Goal: Task Accomplishment & Management: Complete application form

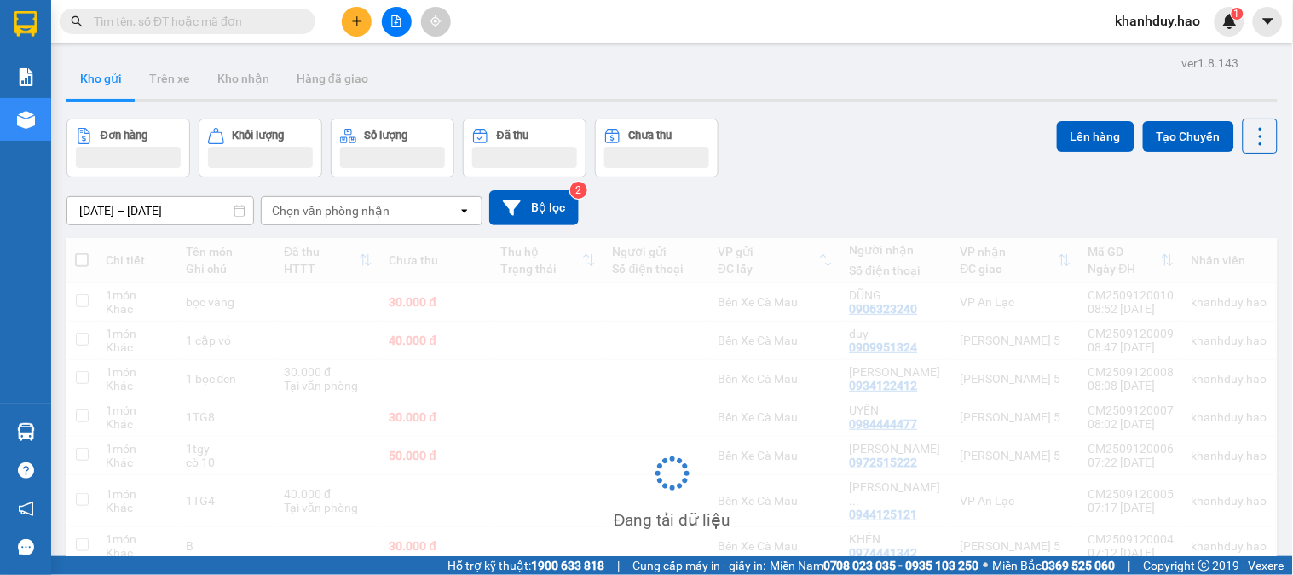
click at [261, 22] on input "text" at bounding box center [194, 21] width 201 height 19
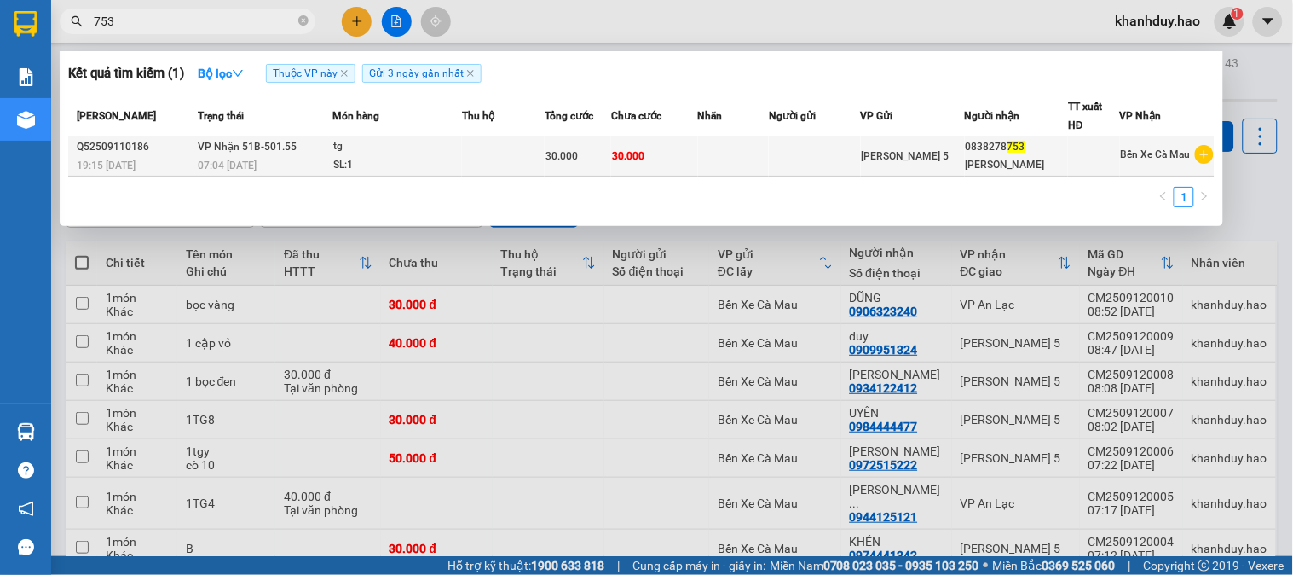
type input "753"
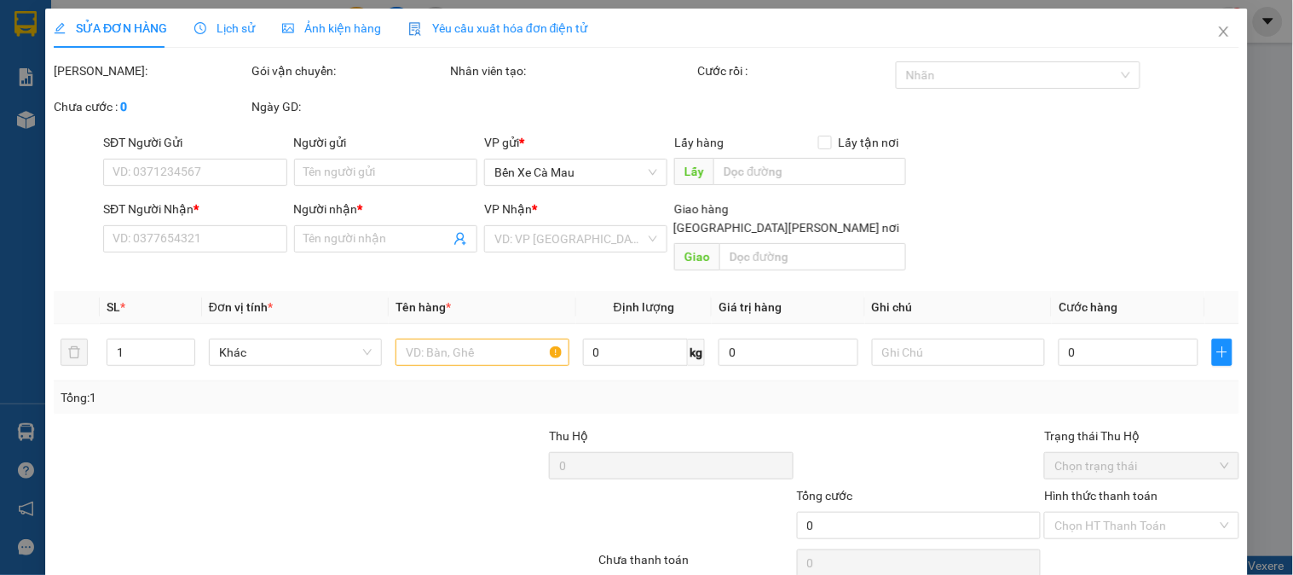
type input "0838278753"
type input "Linh"
type input "30.000"
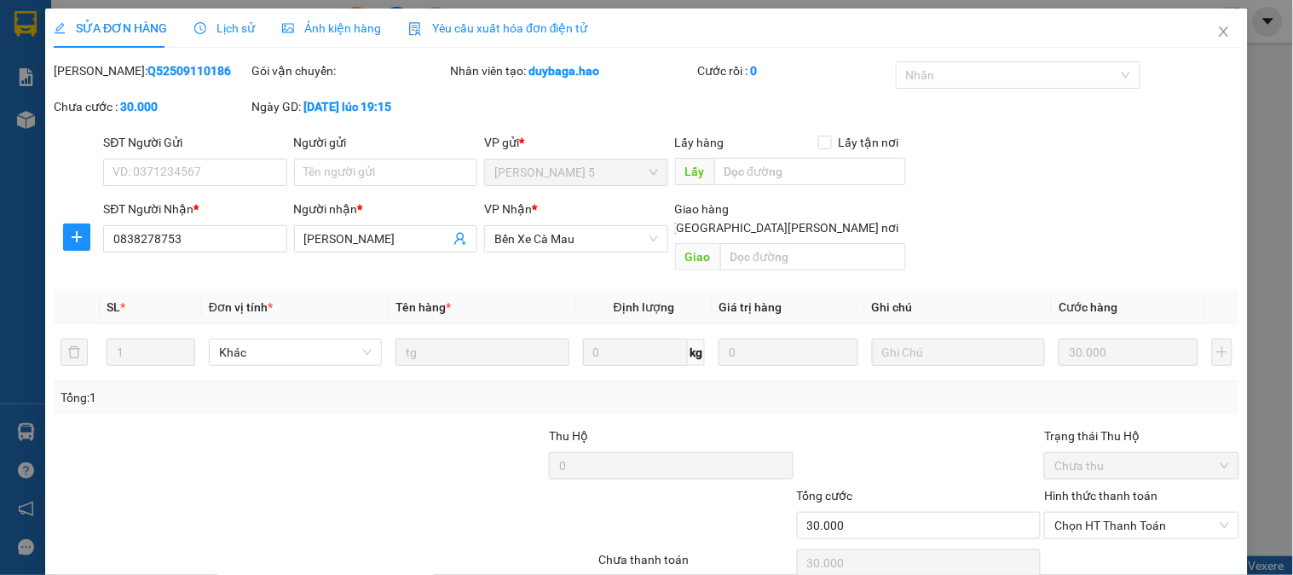
click at [364, 22] on span "Ảnh kiện hàng" at bounding box center [331, 28] width 99 height 14
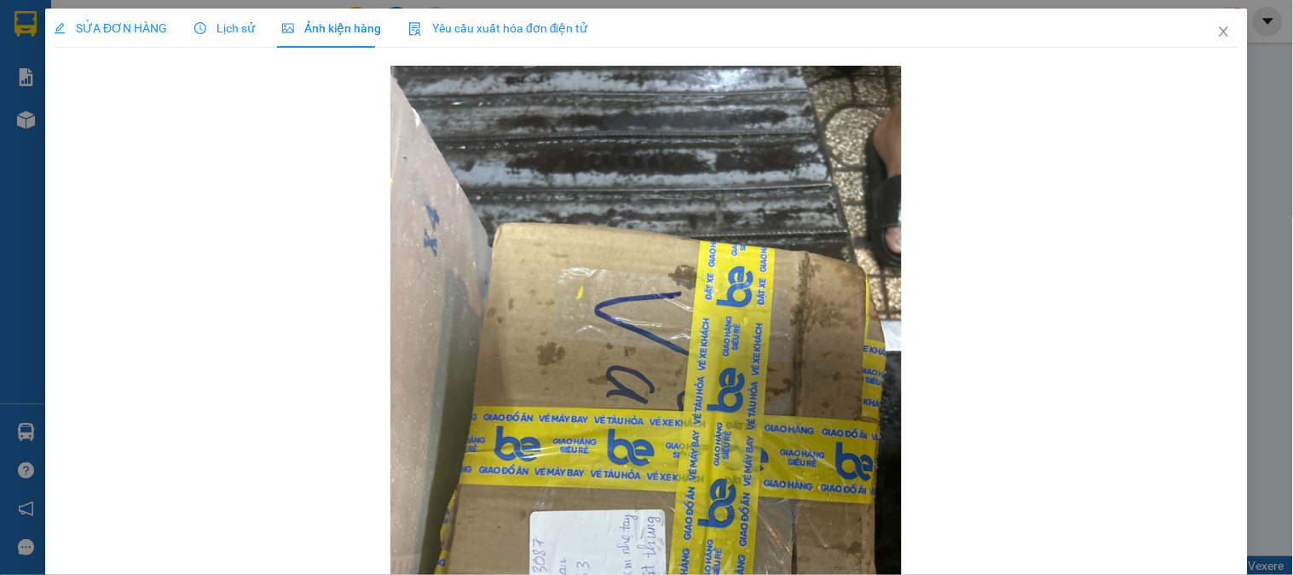
click at [149, 28] on span "SỬA ĐƠN HÀNG" at bounding box center [110, 28] width 113 height 14
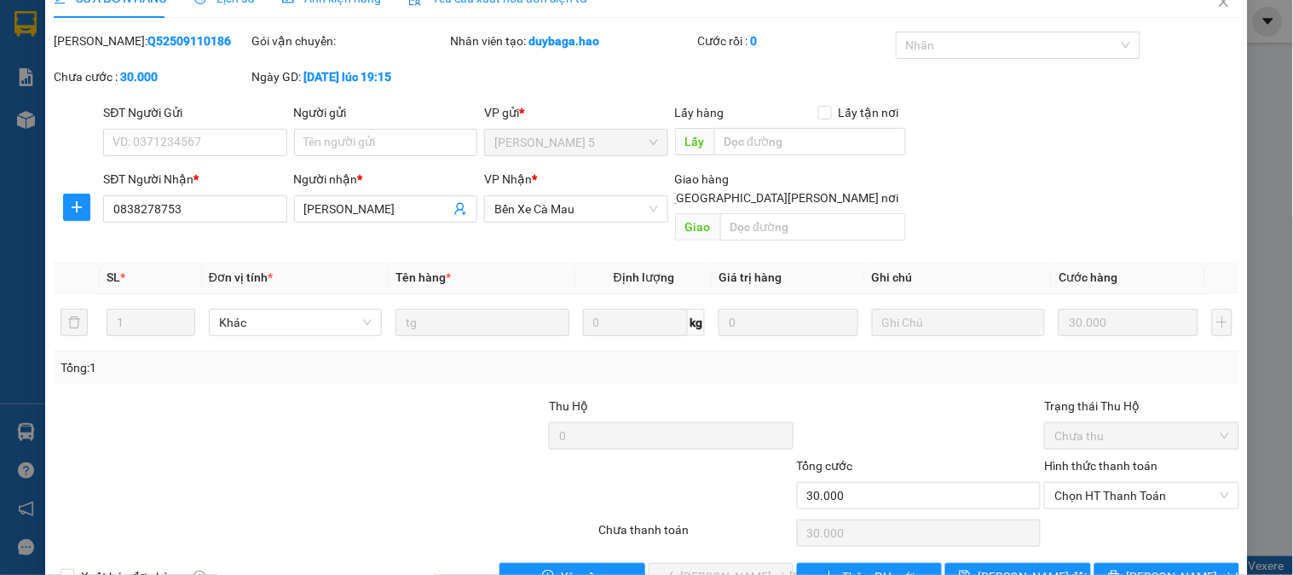
scroll to position [60, 0]
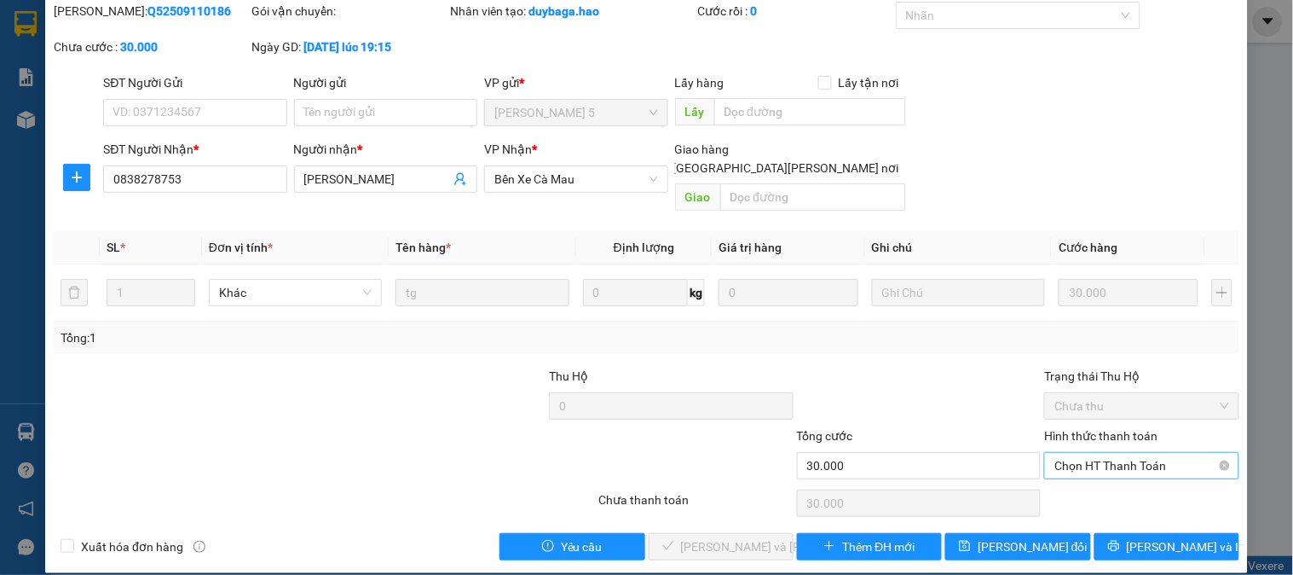
click at [1113, 453] on span "Chọn HT Thanh Toán" at bounding box center [1142, 466] width 174 height 26
click at [1084, 474] on div "Tại văn phòng" at bounding box center [1131, 481] width 172 height 19
type input "0"
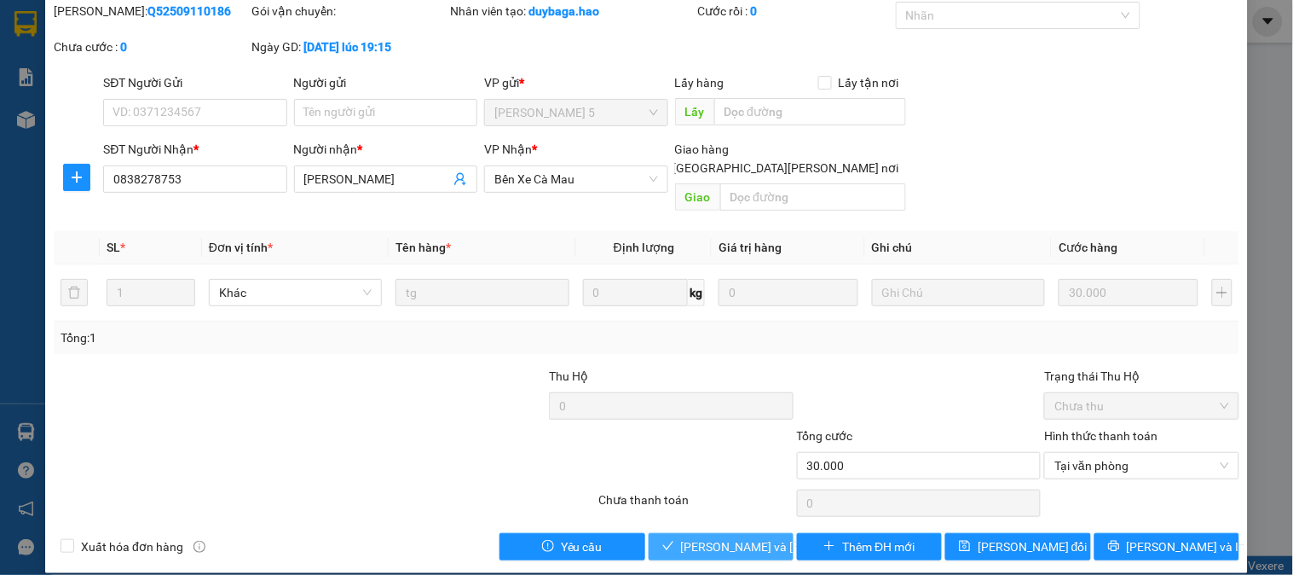
click at [688, 537] on span "Lưu và Giao hàng" at bounding box center [796, 546] width 230 height 19
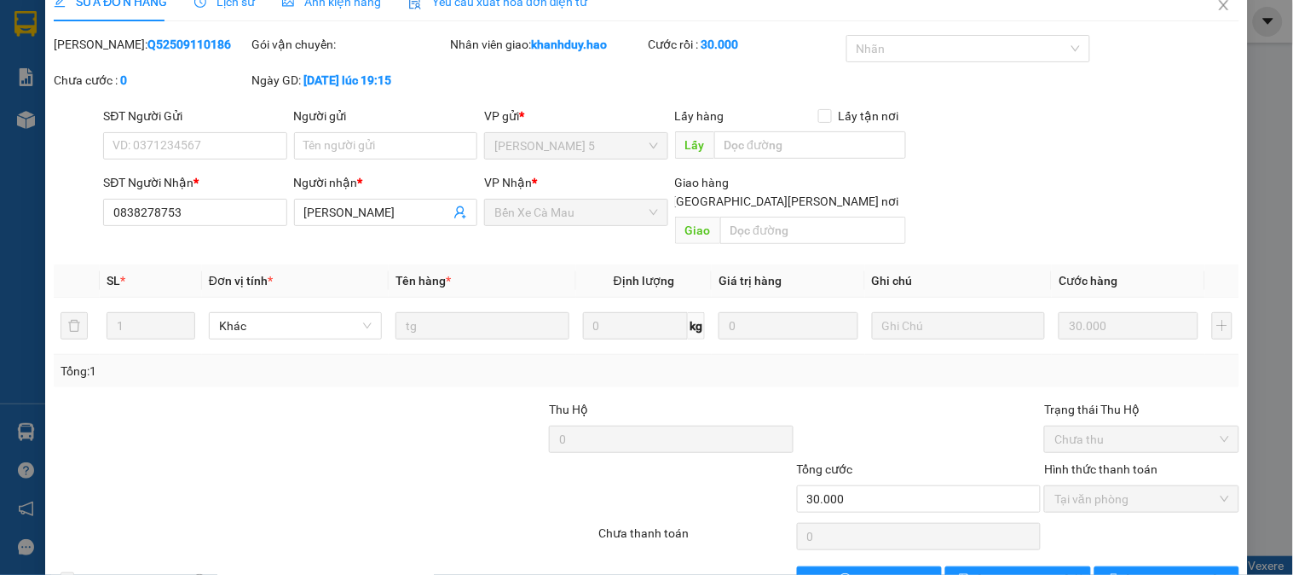
scroll to position [0, 0]
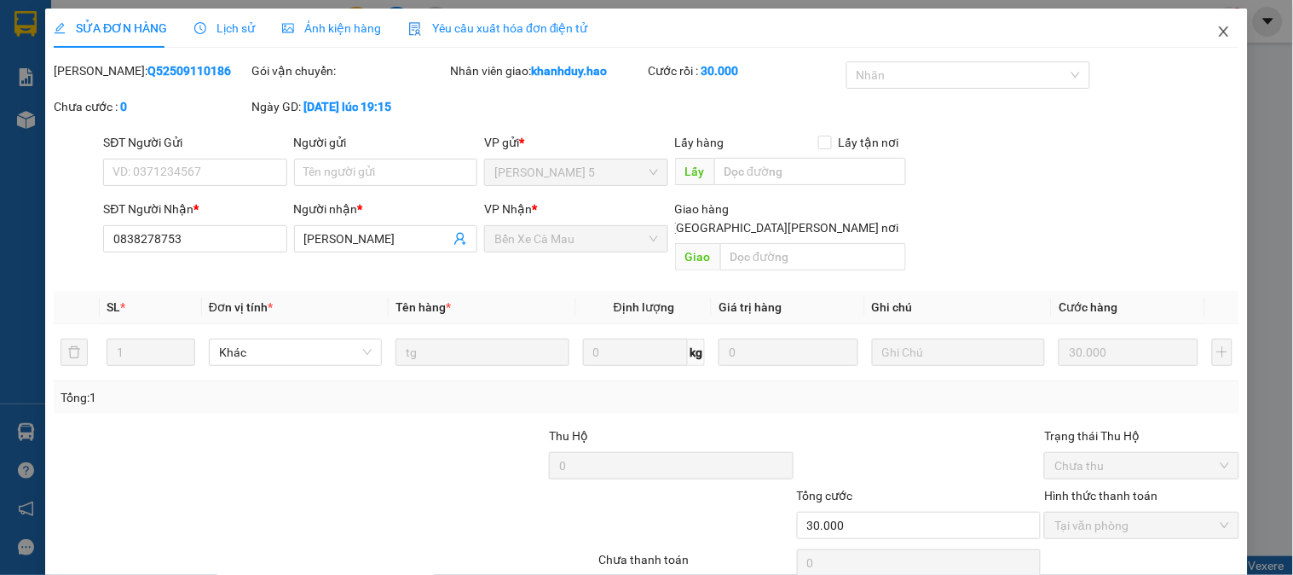
click at [1218, 34] on icon "close" at bounding box center [1225, 32] width 14 height 14
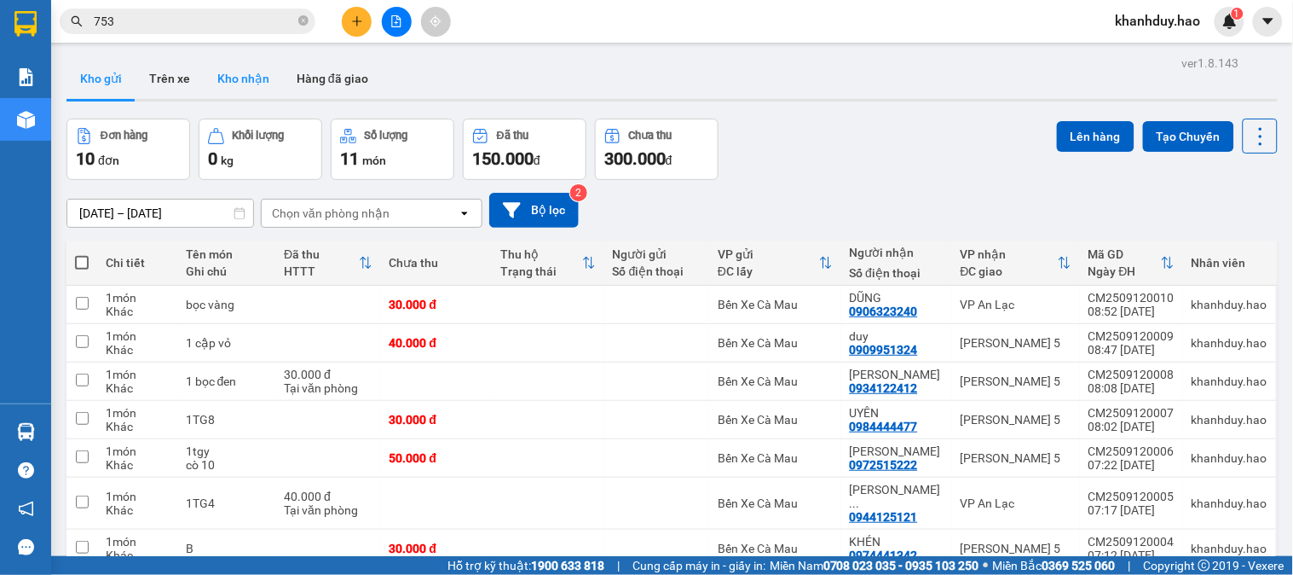
click at [260, 74] on button "Kho nhận" at bounding box center [243, 78] width 79 height 41
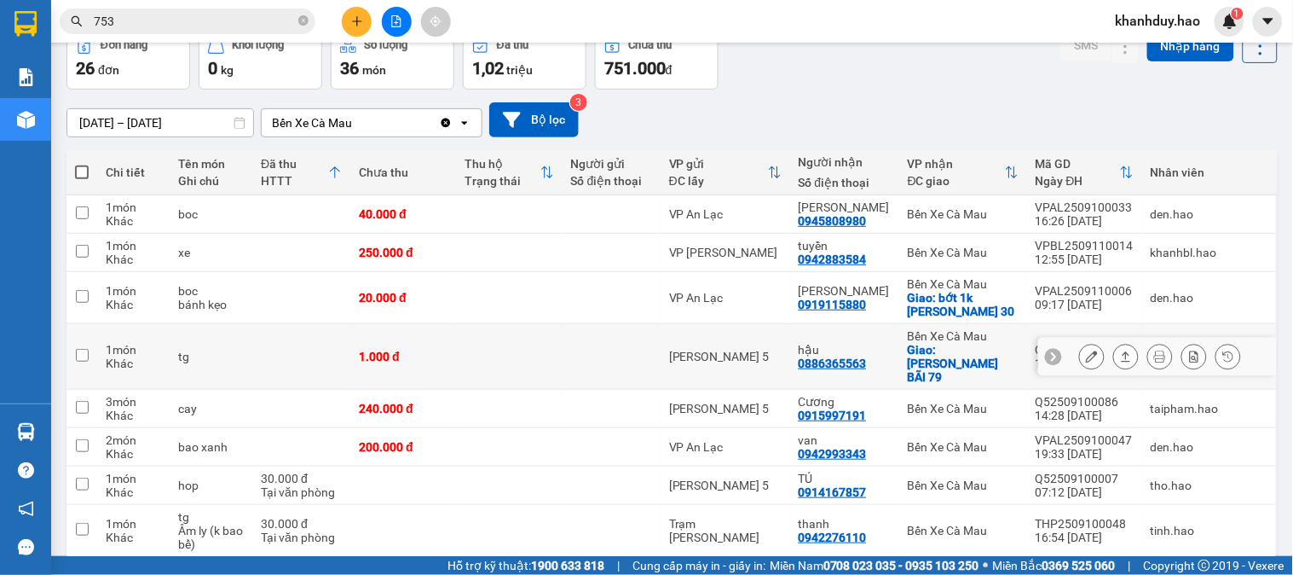
scroll to position [189, 0]
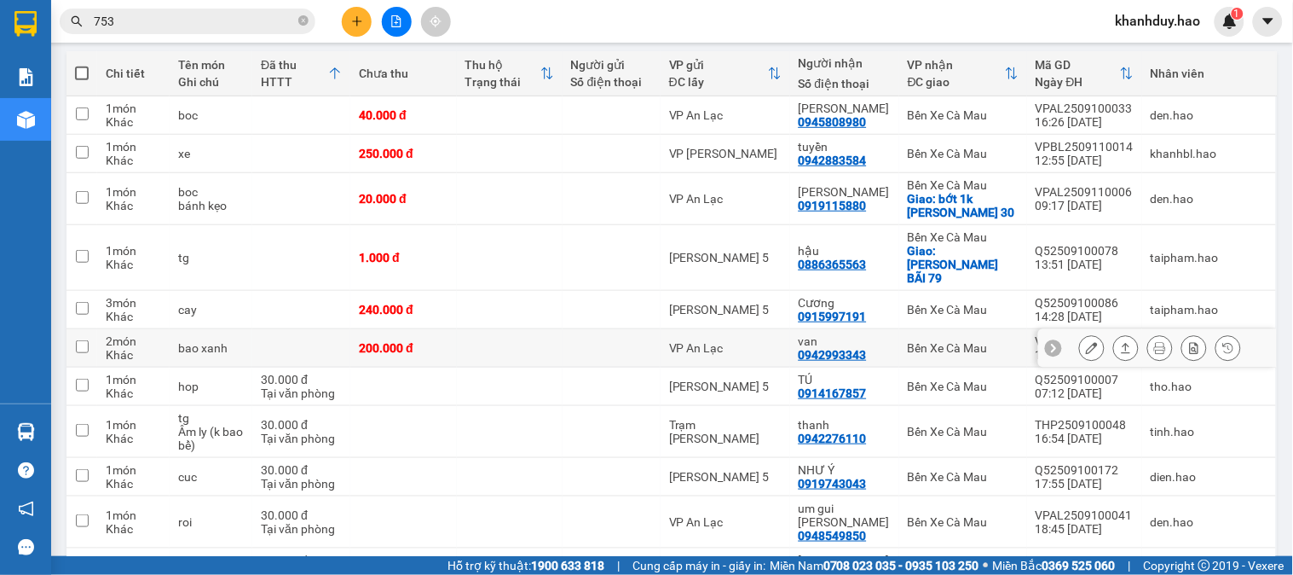
click at [1114, 345] on button at bounding box center [1126, 348] width 24 height 30
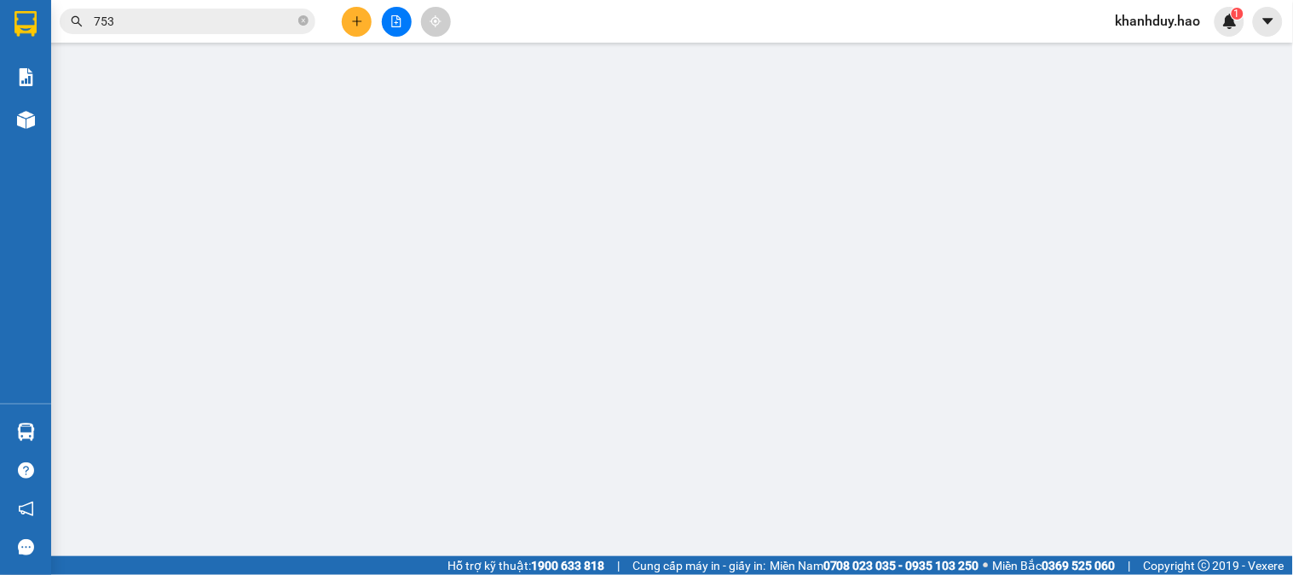
type input "0942993343"
type input "van"
type input "200.000"
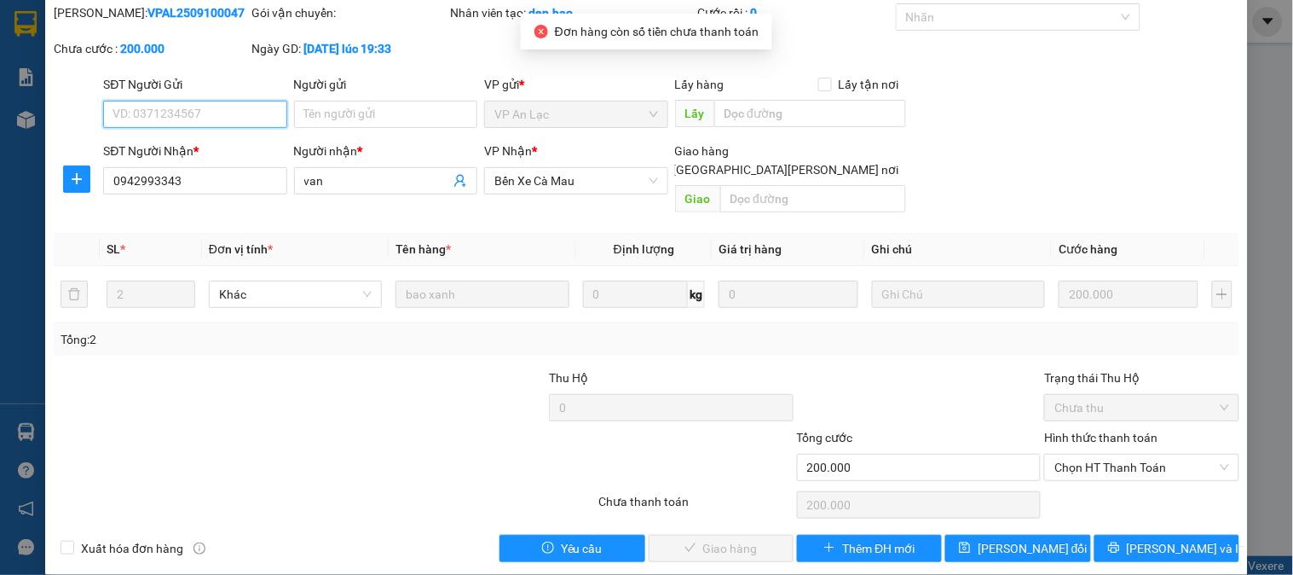
scroll to position [60, 0]
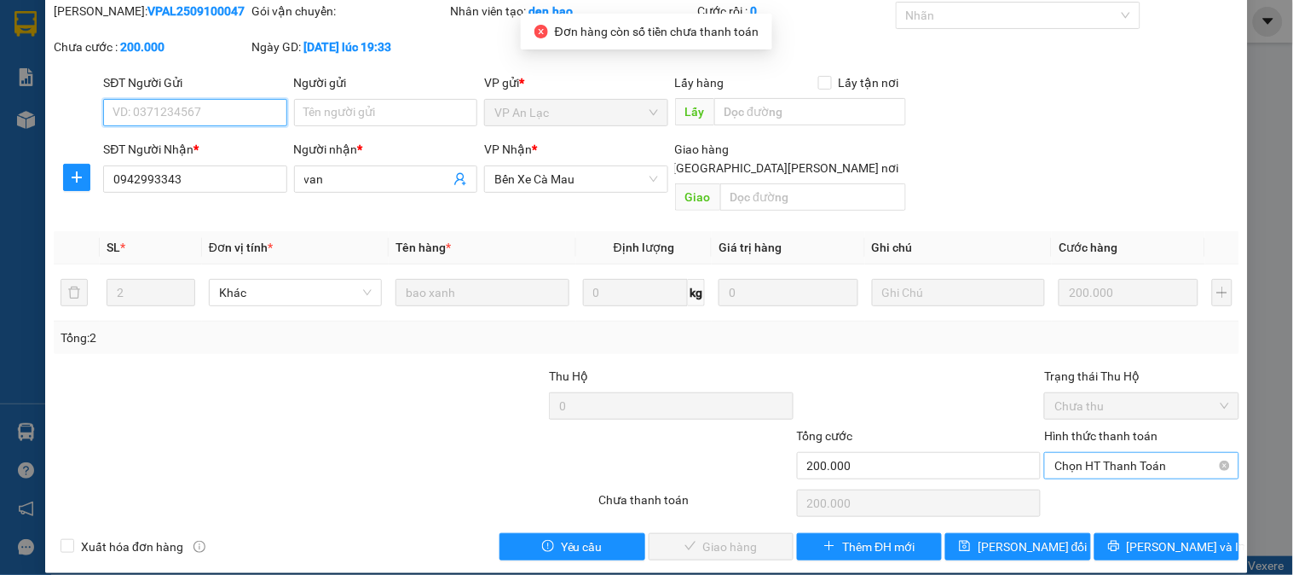
click at [1096, 455] on span "Chọn HT Thanh Toán" at bounding box center [1142, 466] width 174 height 26
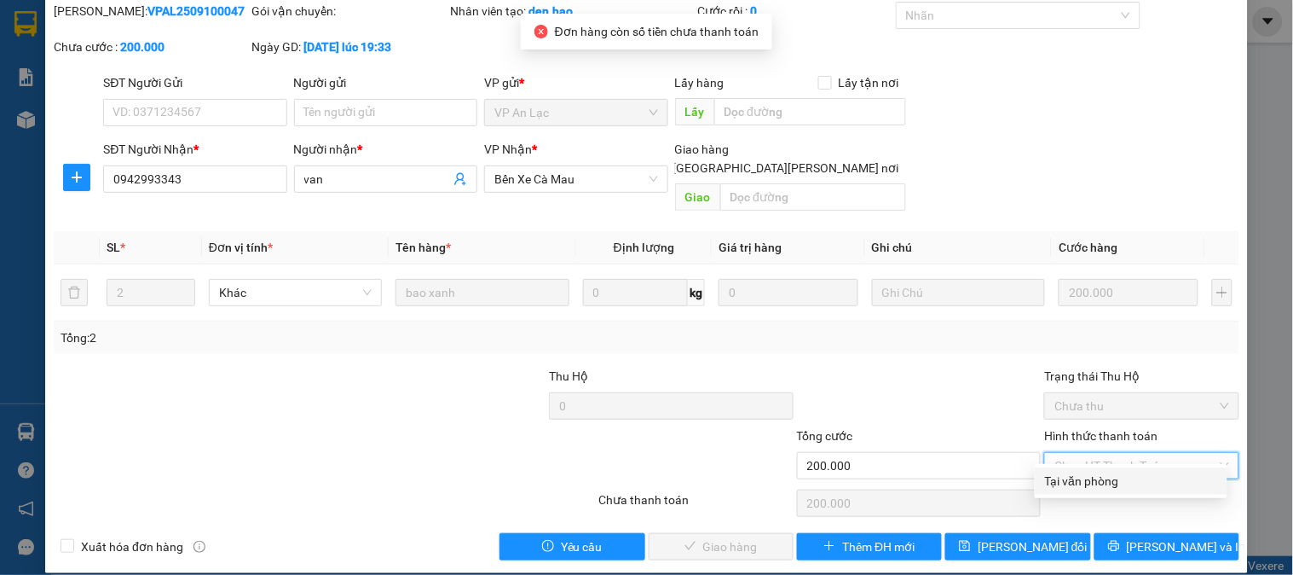
click at [1086, 482] on div "Tại văn phòng" at bounding box center [1131, 481] width 172 height 19
type input "0"
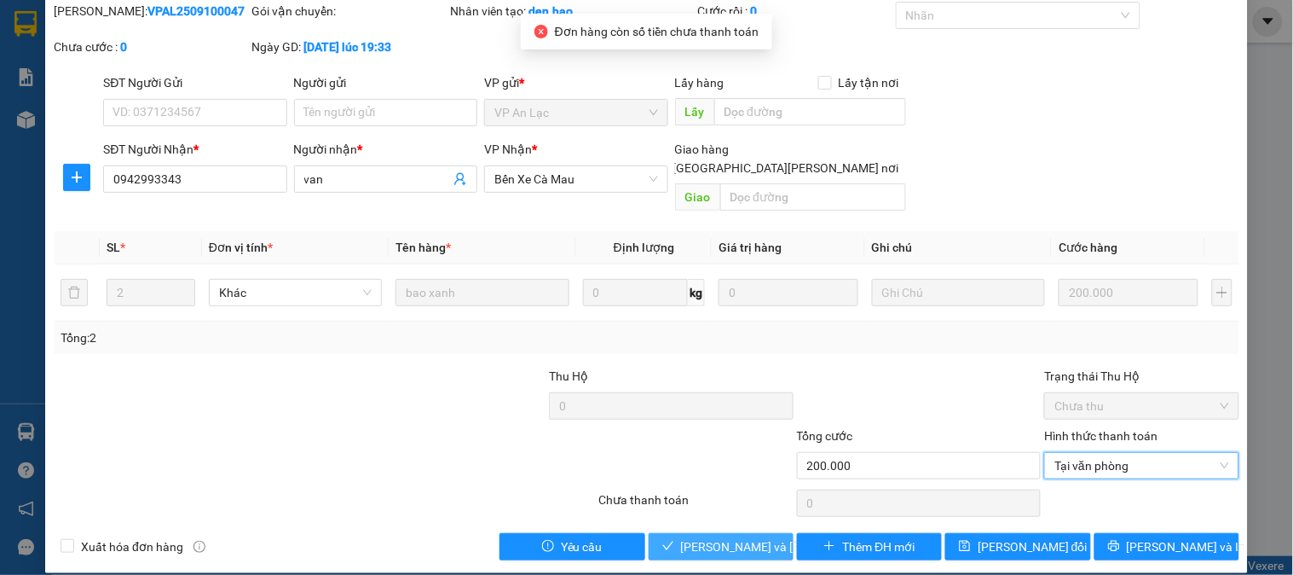
click at [709, 537] on span "Lưu và Giao hàng" at bounding box center [796, 546] width 230 height 19
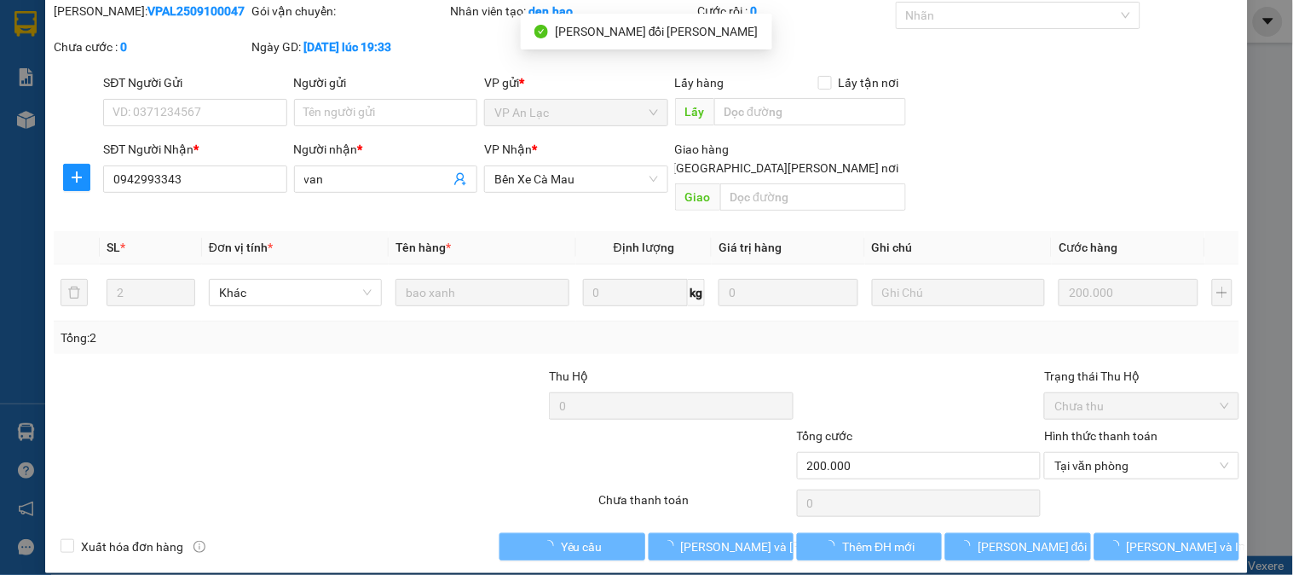
scroll to position [0, 0]
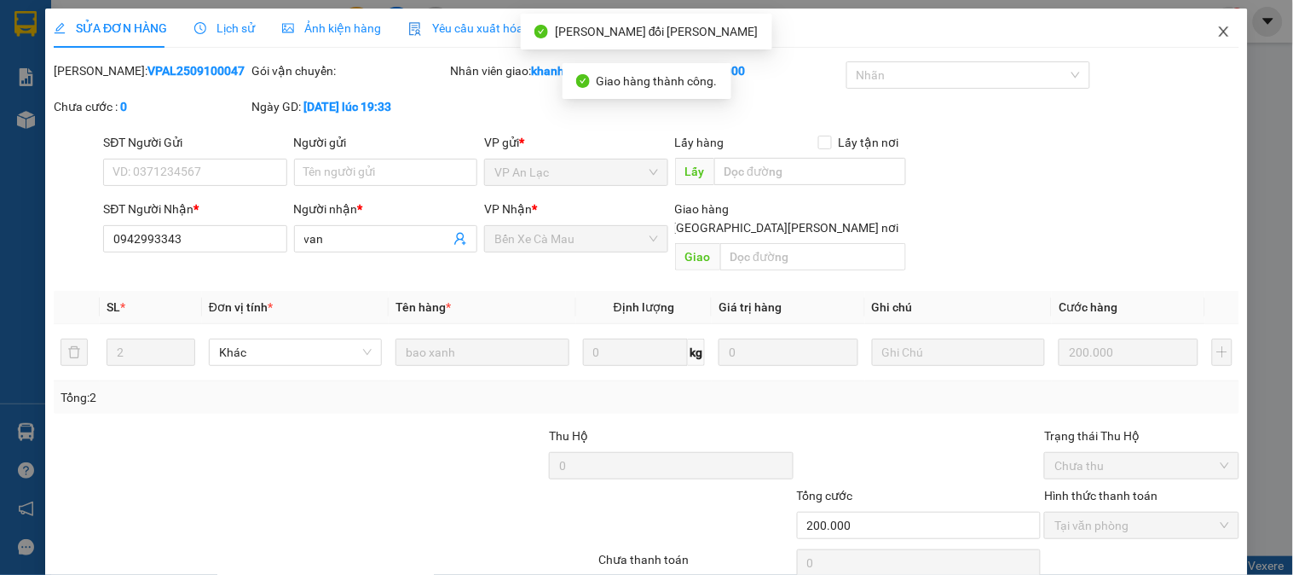
click at [1218, 27] on icon "close" at bounding box center [1225, 32] width 14 height 14
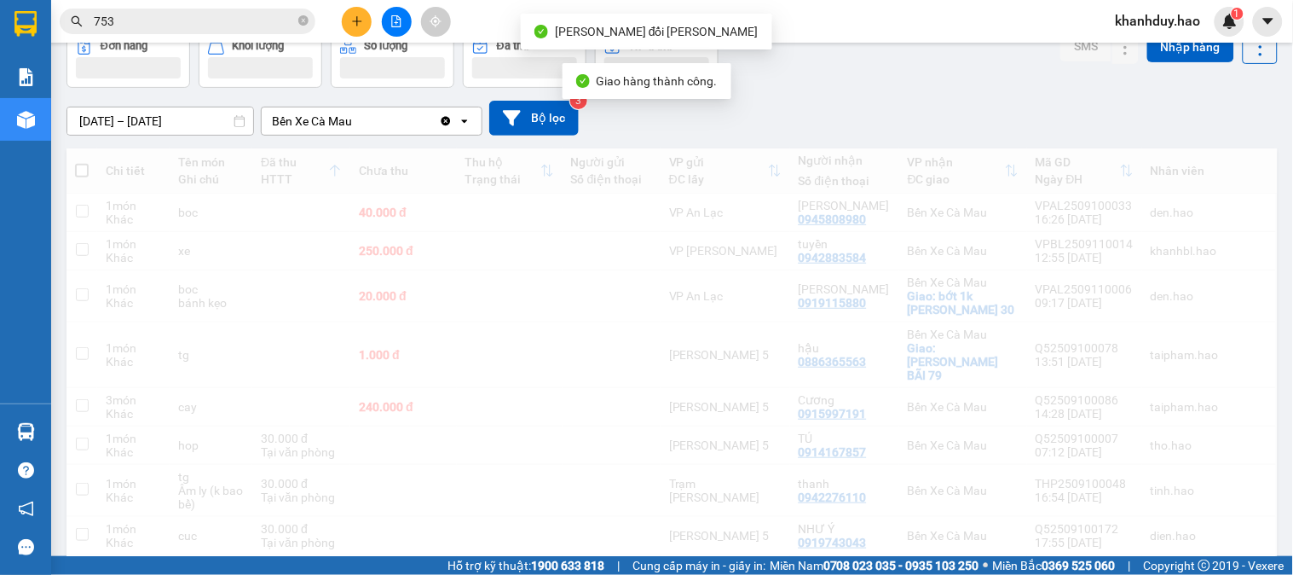
scroll to position [95, 0]
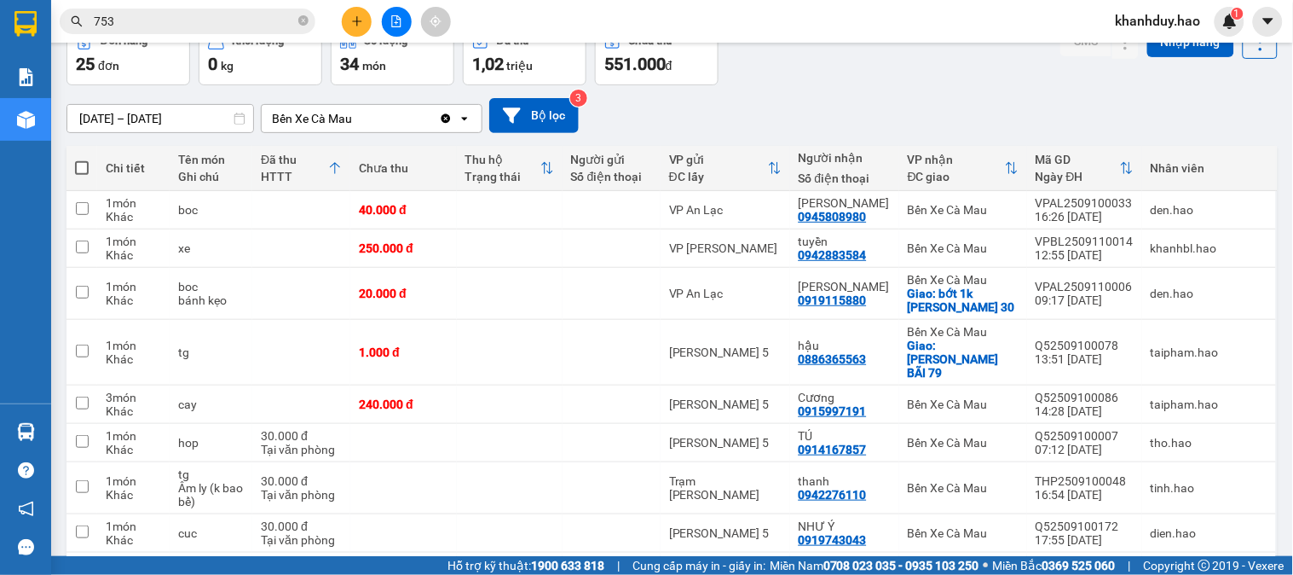
click at [167, 114] on input "11/09/2025 – 11/09/2025" at bounding box center [160, 118] width 186 height 27
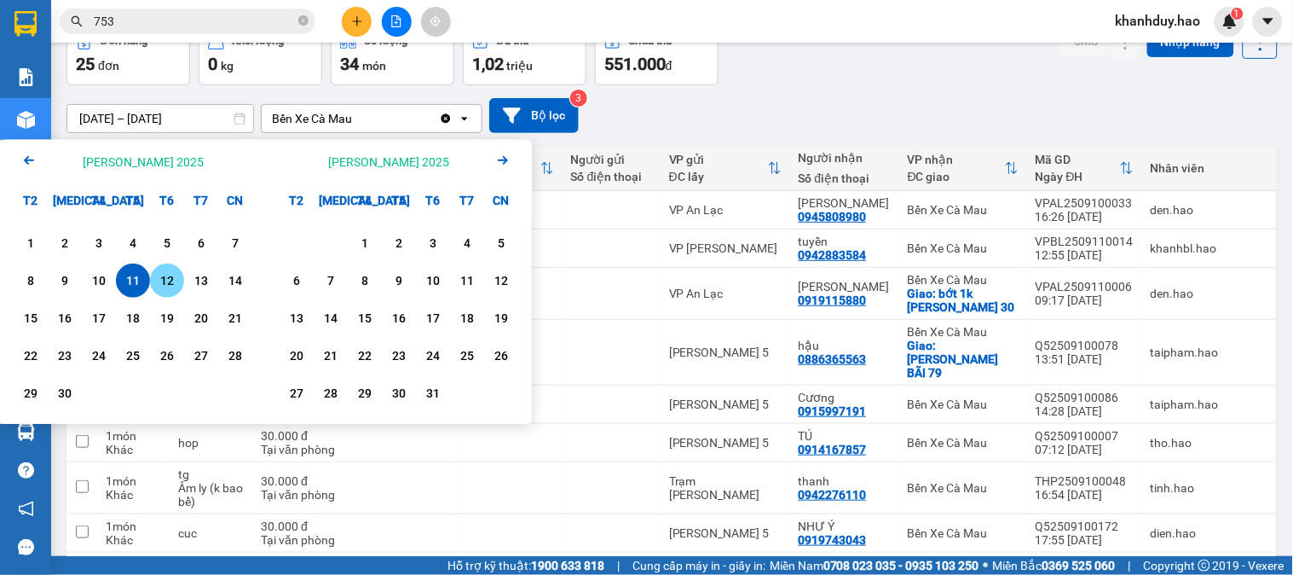
click at [152, 287] on div "12" at bounding box center [167, 280] width 34 height 34
type input "12/09/2025 – 12/09/2025"
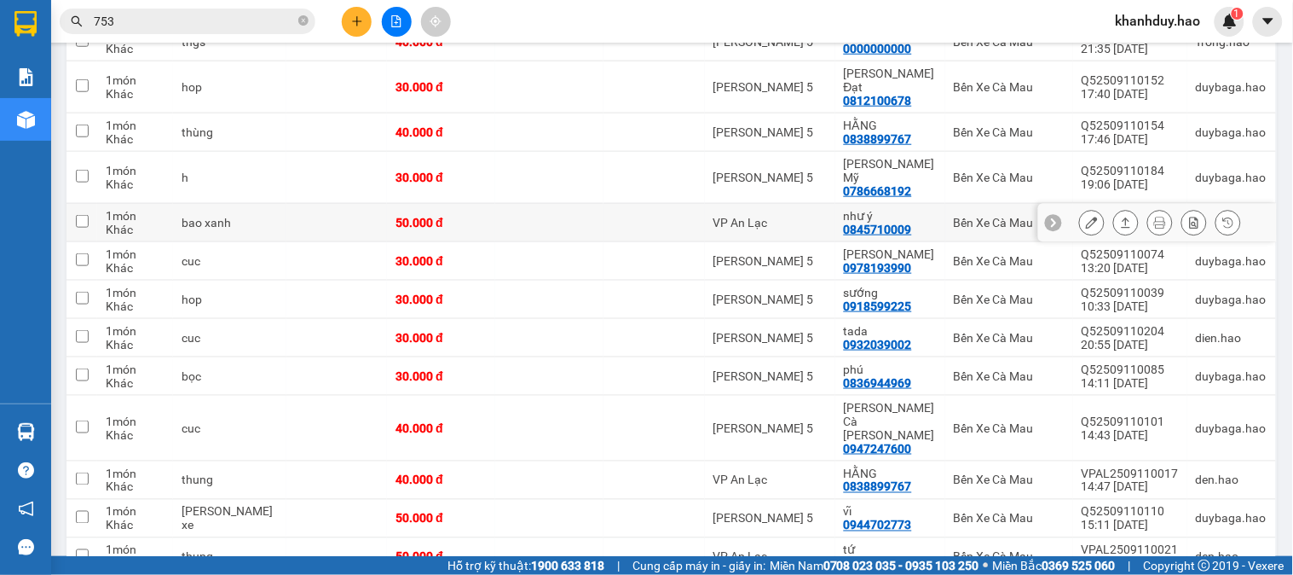
scroll to position [188, 0]
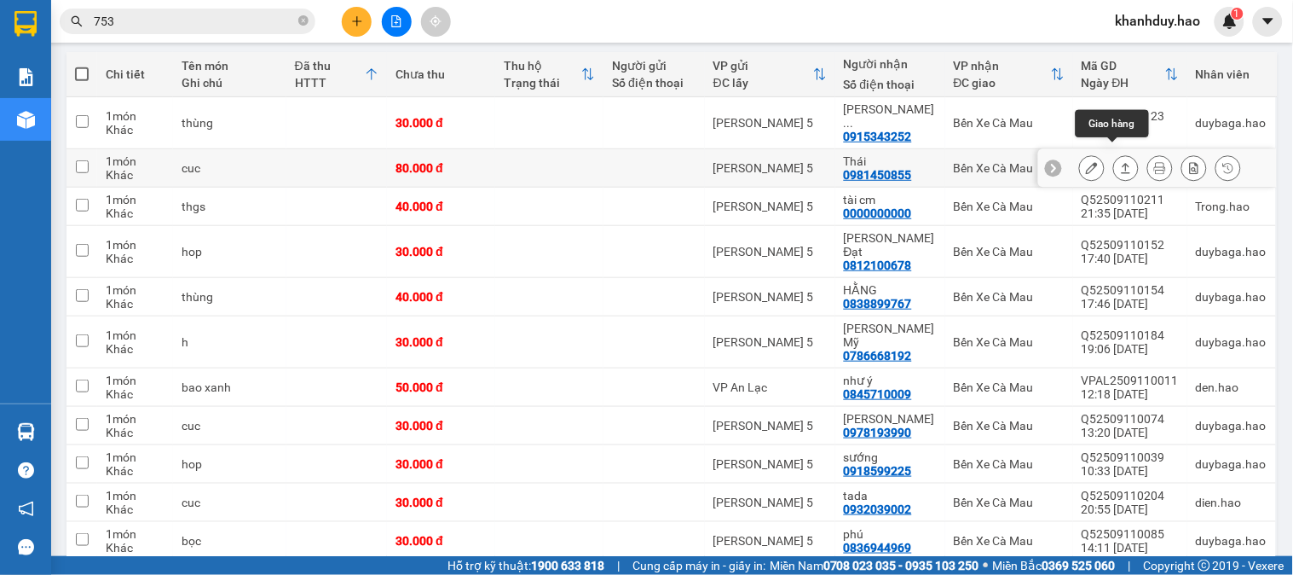
click at [1120, 162] on icon at bounding box center [1126, 168] width 12 height 12
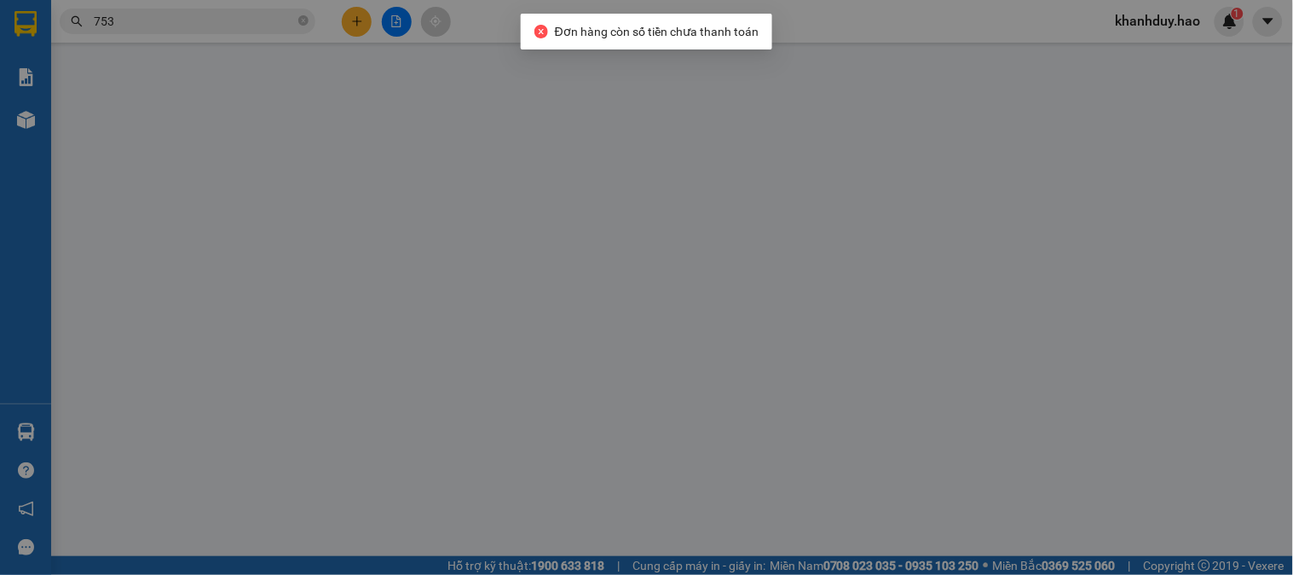
type input "0981450855"
type input "Thái"
type input "80.000"
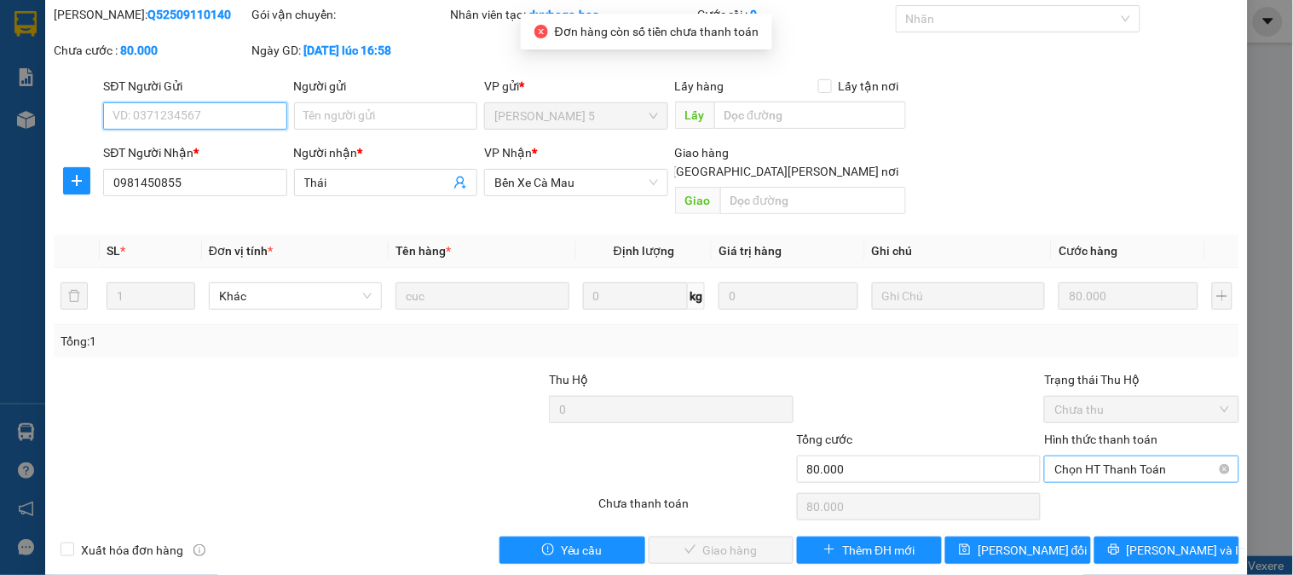
scroll to position [60, 0]
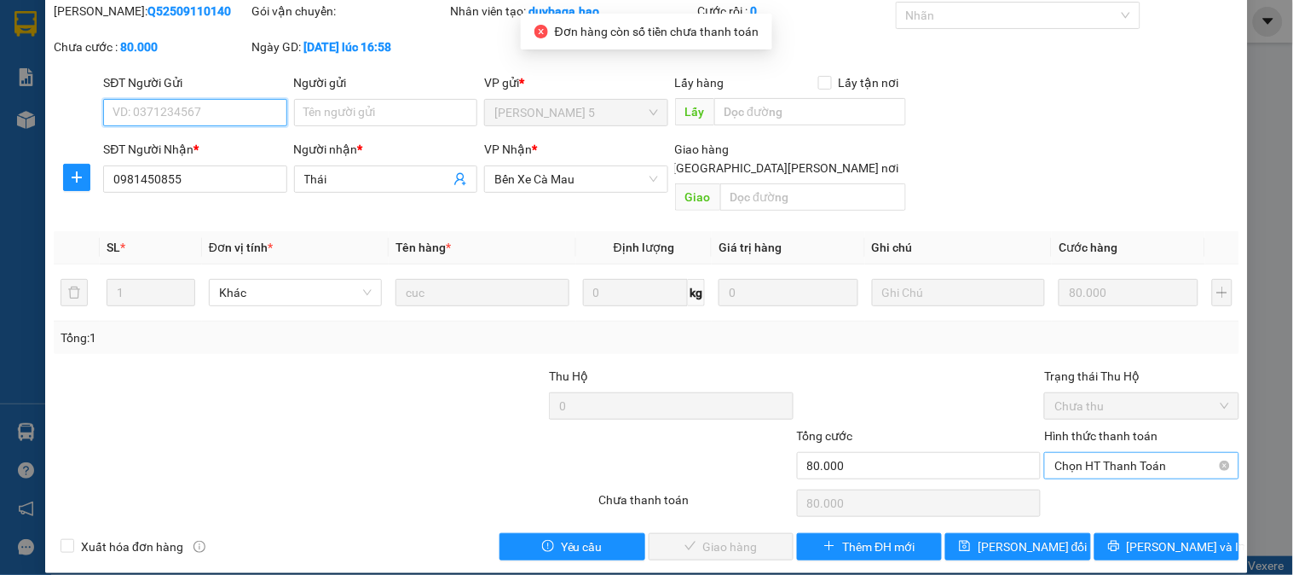
drag, startPoint x: 1096, startPoint y: 447, endPoint x: 1096, endPoint y: 456, distance: 9.4
click at [1096, 453] on span "Chọn HT Thanh Toán" at bounding box center [1142, 466] width 174 height 26
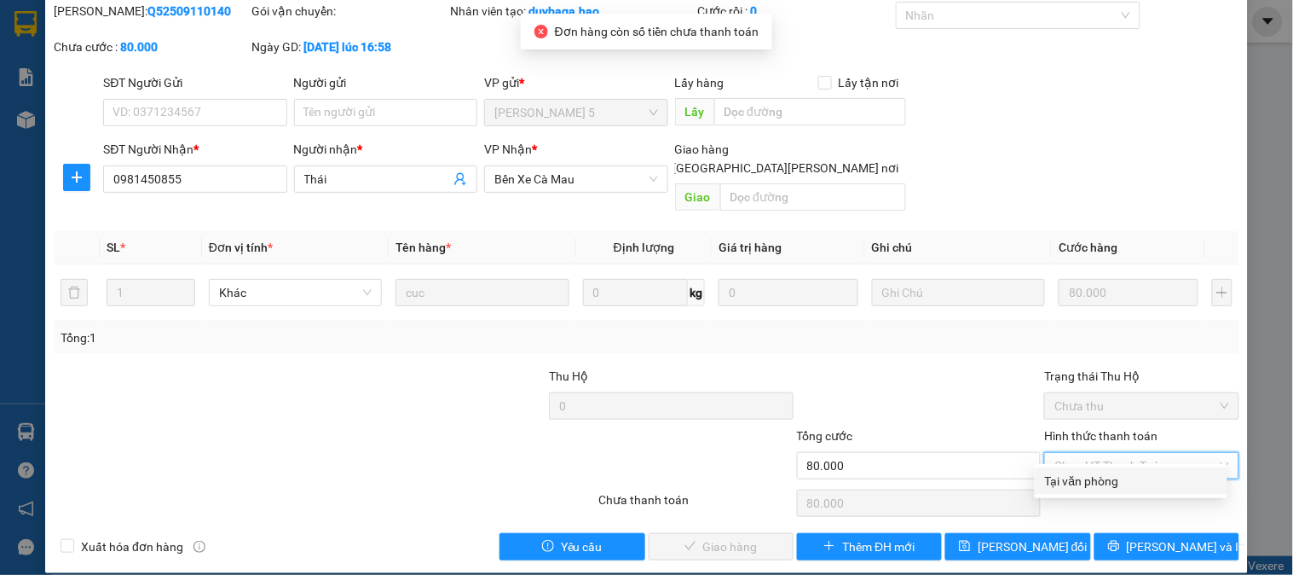
click at [1086, 483] on div "Tại văn phòng" at bounding box center [1131, 481] width 172 height 19
type input "0"
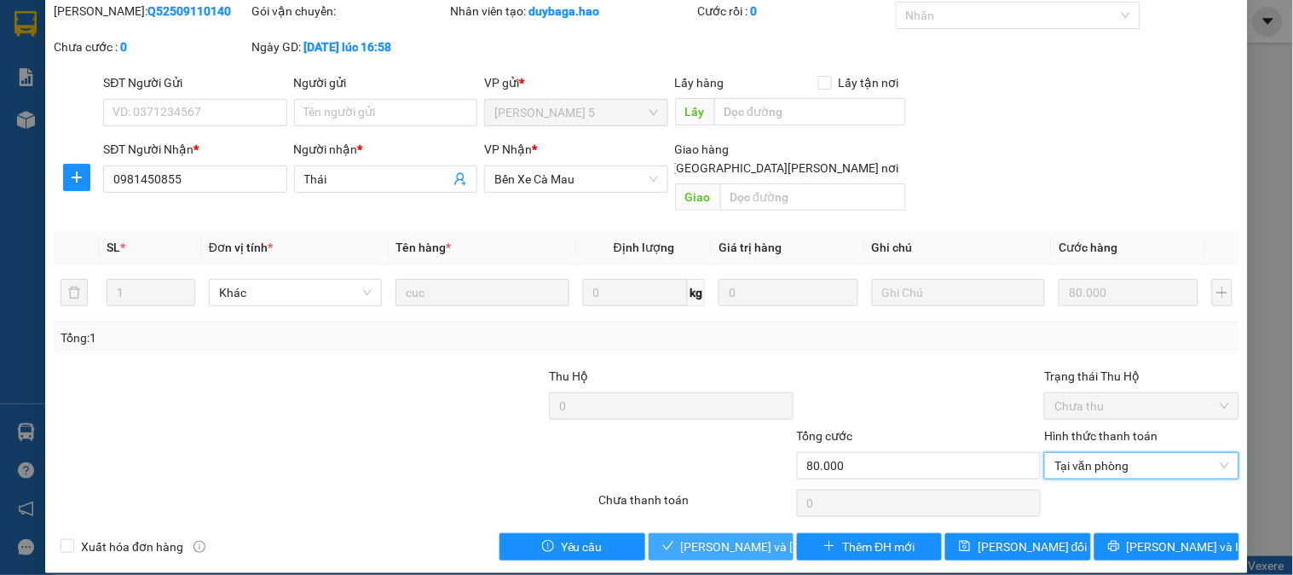
click at [726, 537] on span "Lưu và Giao hàng" at bounding box center [796, 546] width 230 height 19
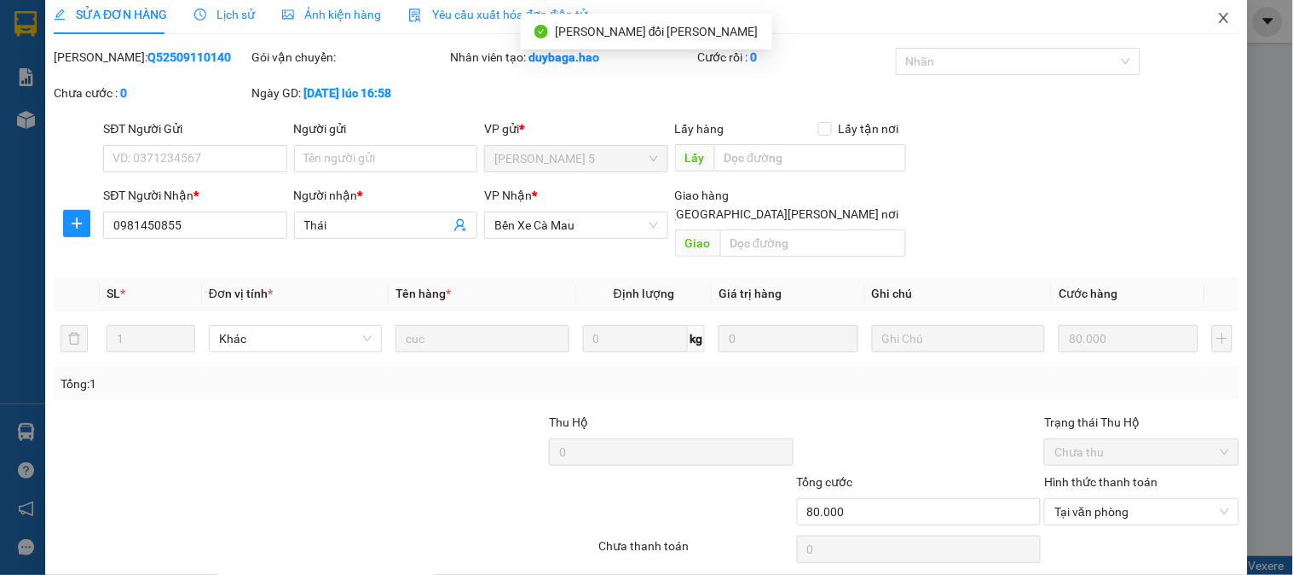
scroll to position [0, 0]
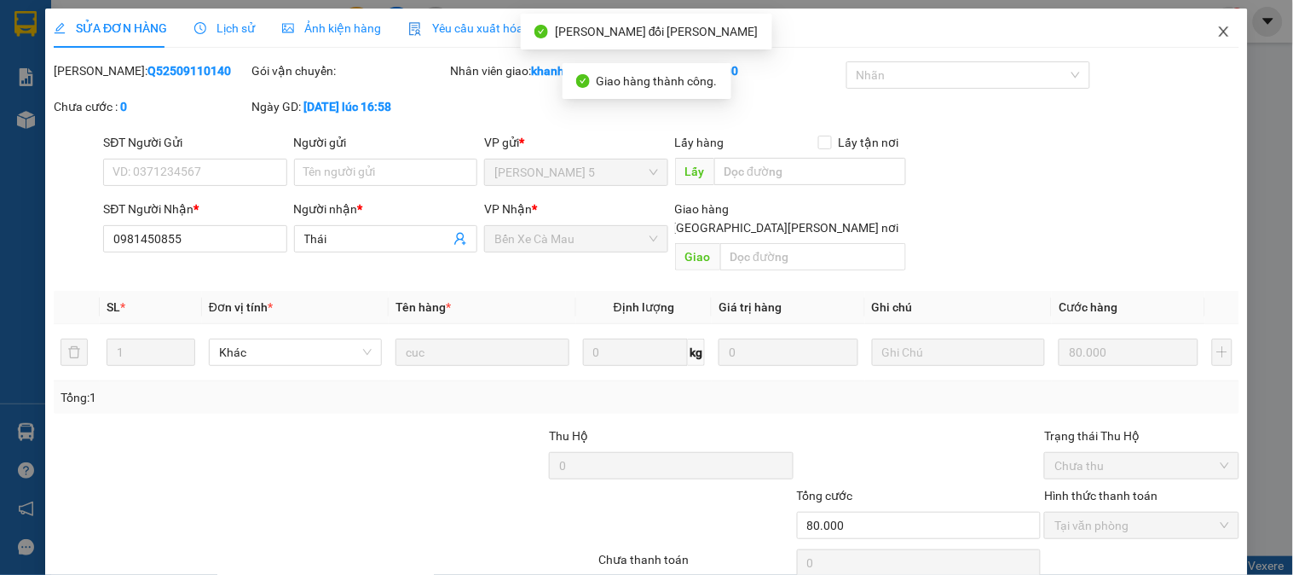
click at [1223, 38] on span "Close" at bounding box center [1225, 33] width 48 height 48
click at [1223, 38] on div "Kết quả tìm kiếm ( 1 ) Bộ lọc Thuộc VP này Gửi 3 ngày gần nhất Mã ĐH Trạng thái…" at bounding box center [646, 21] width 1293 height 43
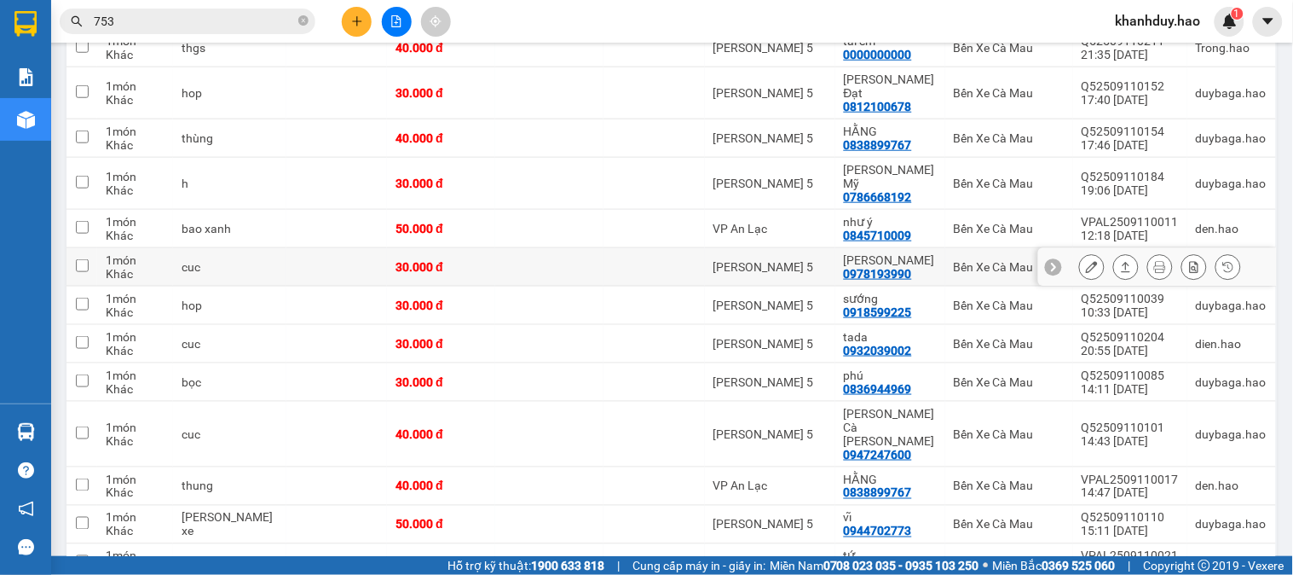
scroll to position [379, 0]
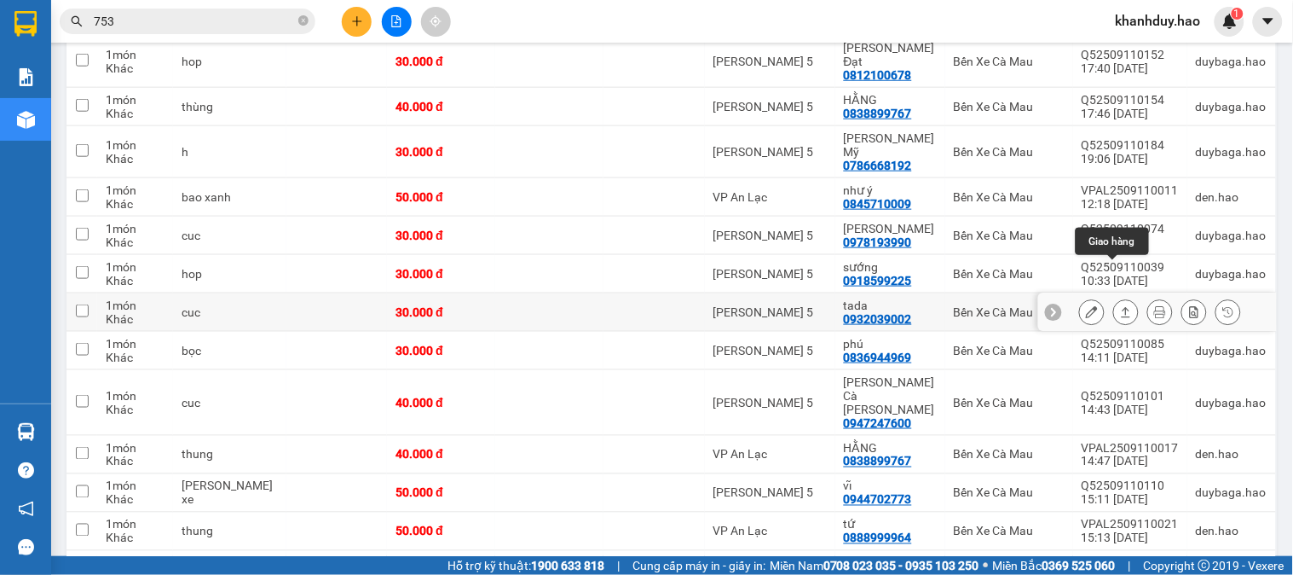
click at [1120, 298] on button at bounding box center [1126, 313] width 24 height 30
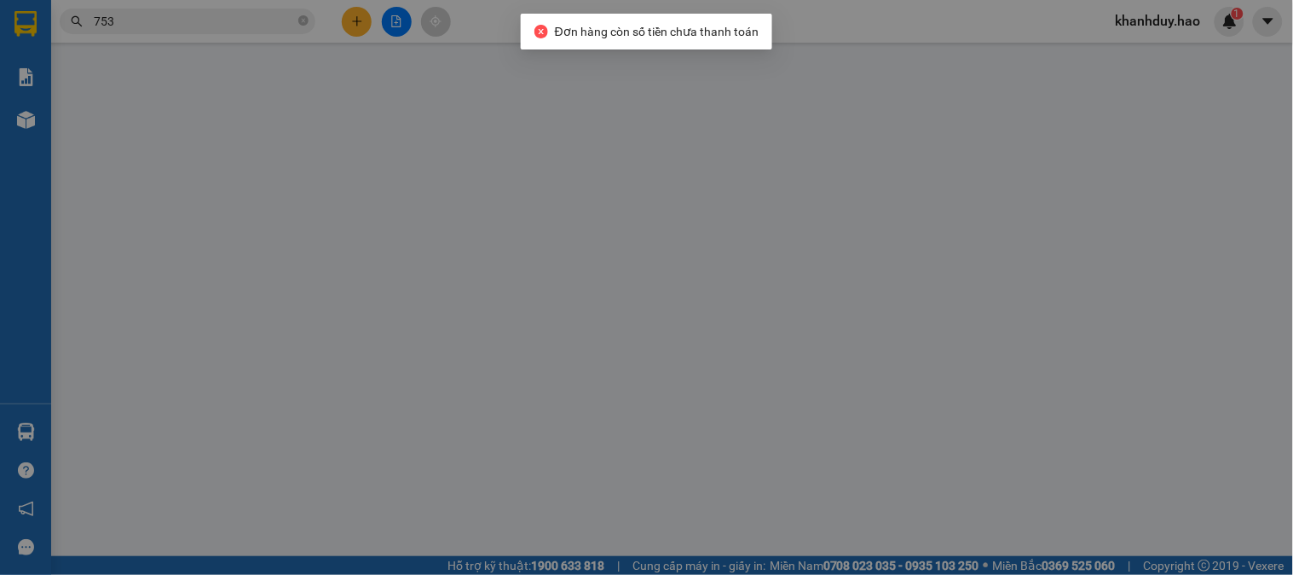
type input "0932039002"
type input "tada"
type input "30.000"
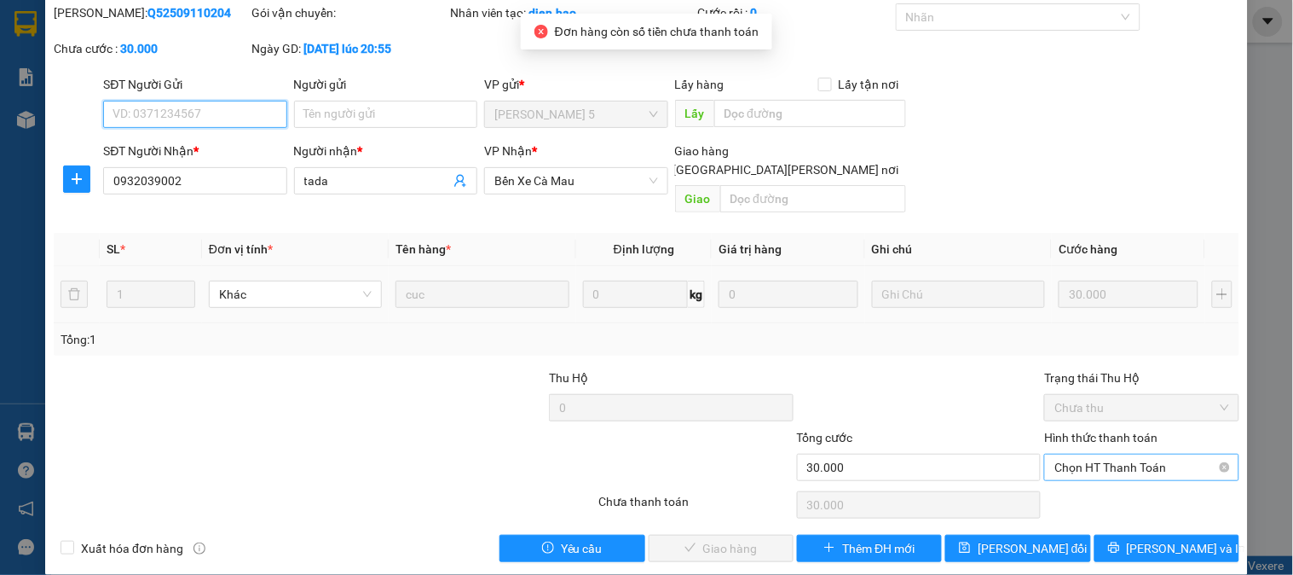
scroll to position [60, 0]
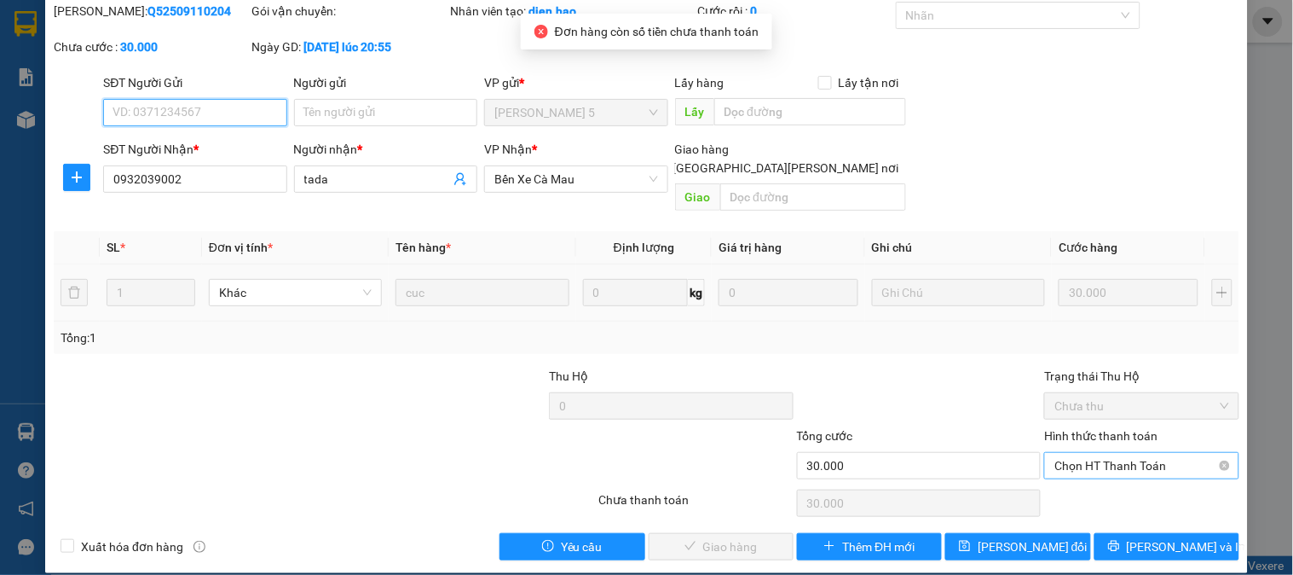
click at [1113, 453] on span "Chọn HT Thanh Toán" at bounding box center [1142, 466] width 174 height 26
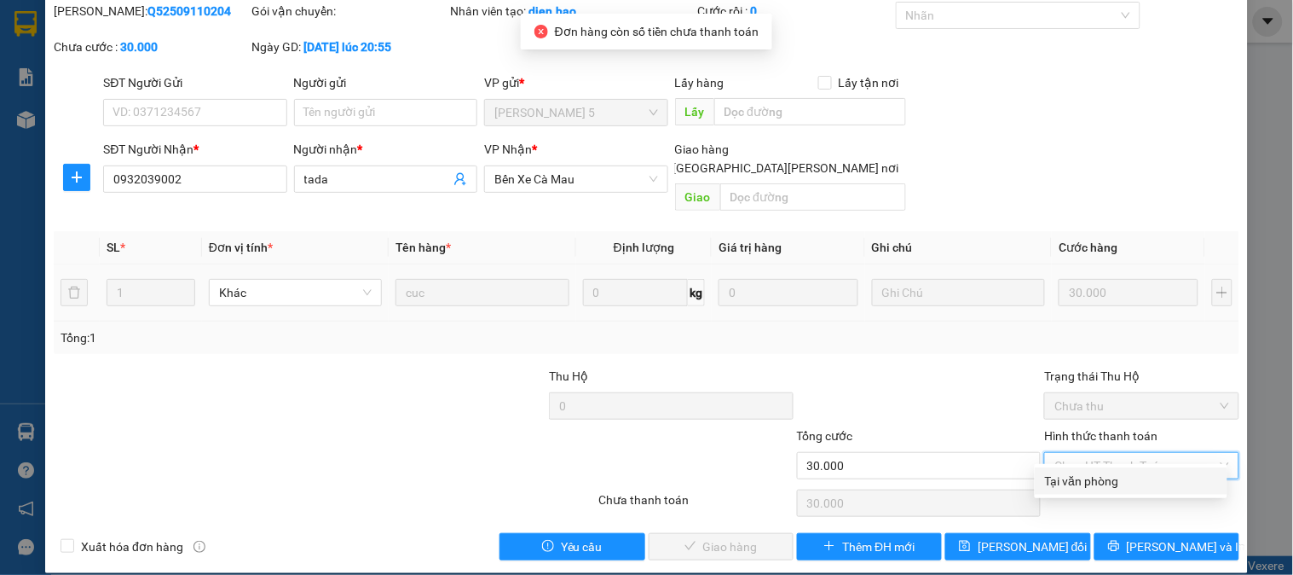
drag, startPoint x: 1097, startPoint y: 478, endPoint x: 967, endPoint y: 508, distance: 133.0
click at [1094, 479] on div "Tại văn phòng" at bounding box center [1131, 481] width 172 height 19
type input "0"
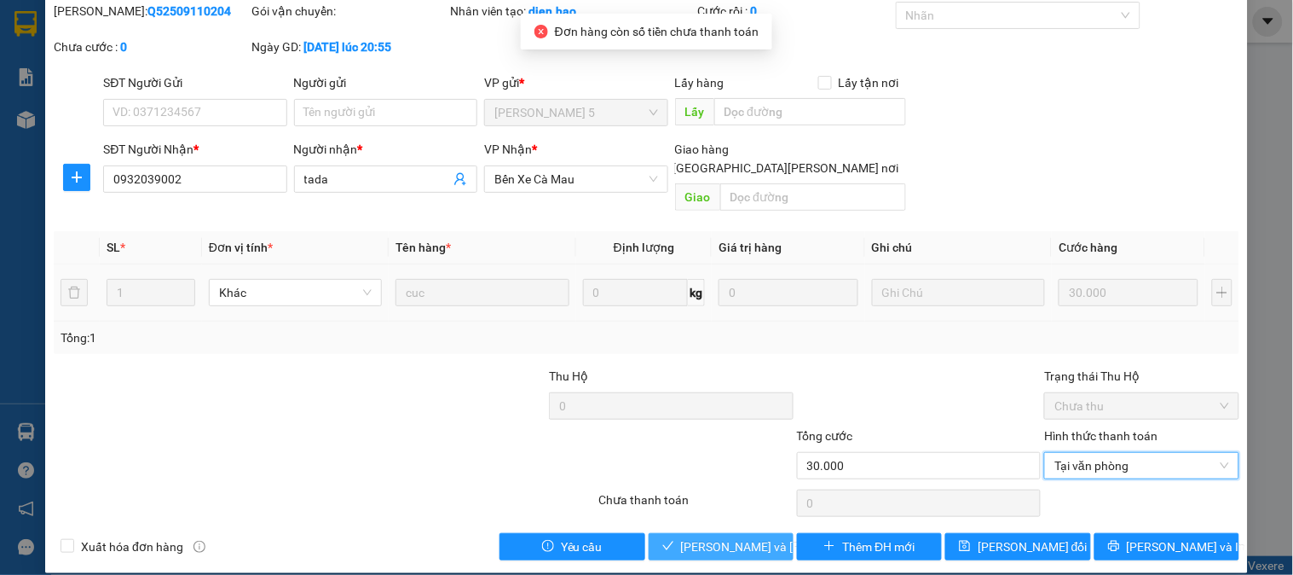
click at [727, 533] on button "Lưu và Giao hàng" at bounding box center [721, 546] width 145 height 27
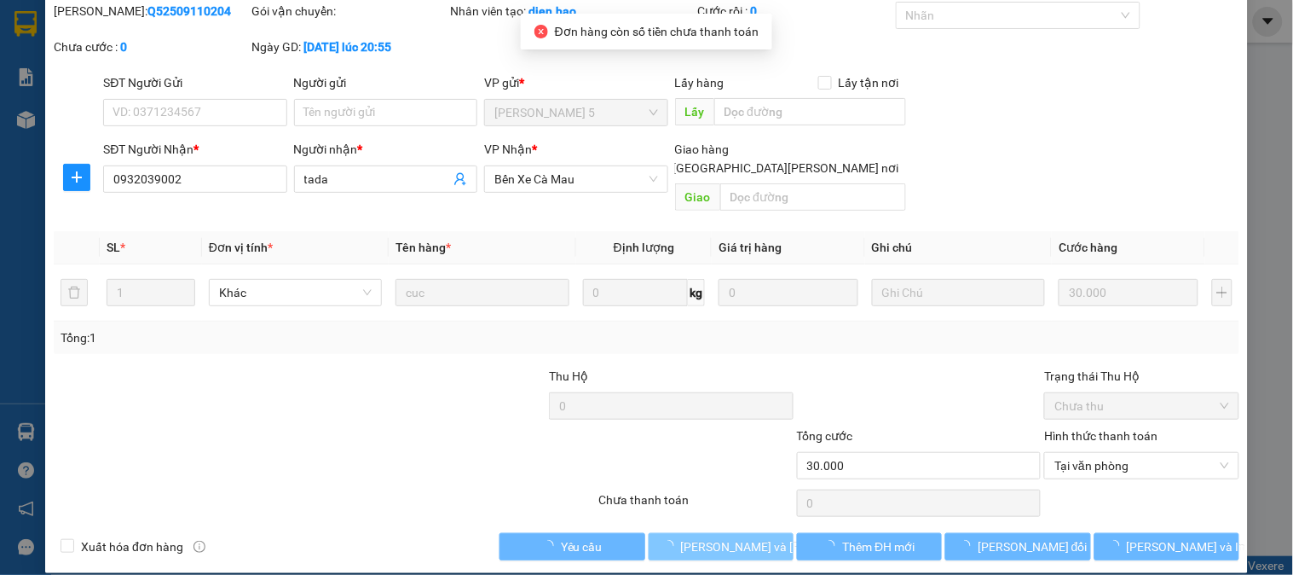
scroll to position [0, 0]
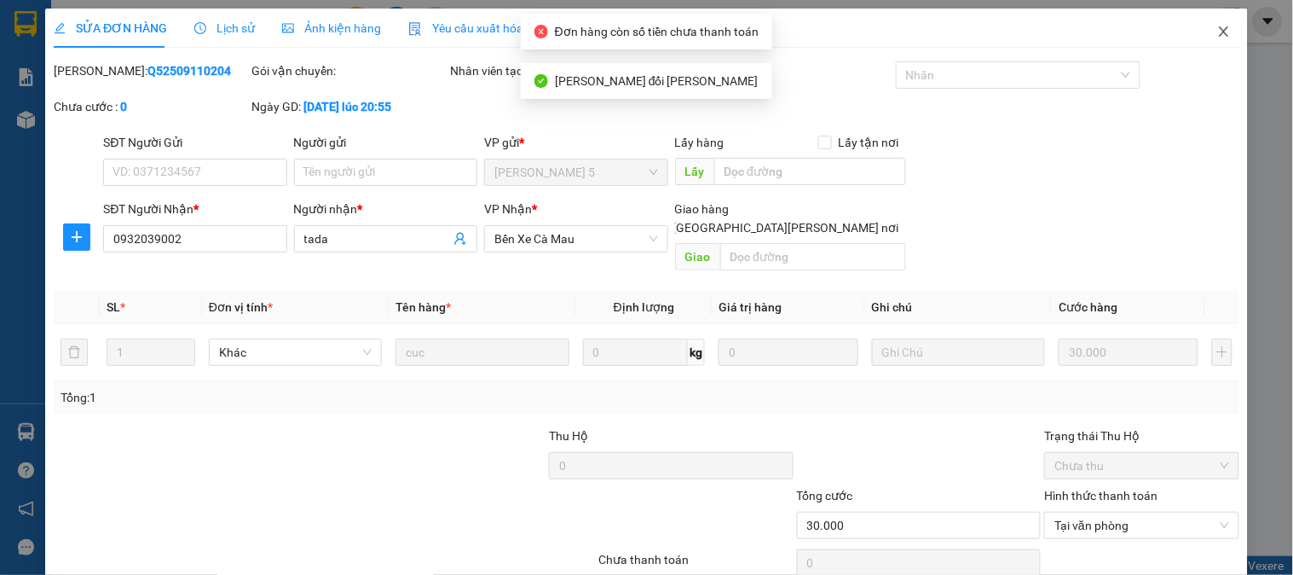
click at [1221, 36] on span "Close" at bounding box center [1225, 33] width 48 height 48
click at [1216, 36] on div "khanhduy.hao 1" at bounding box center [1173, 22] width 142 height 30
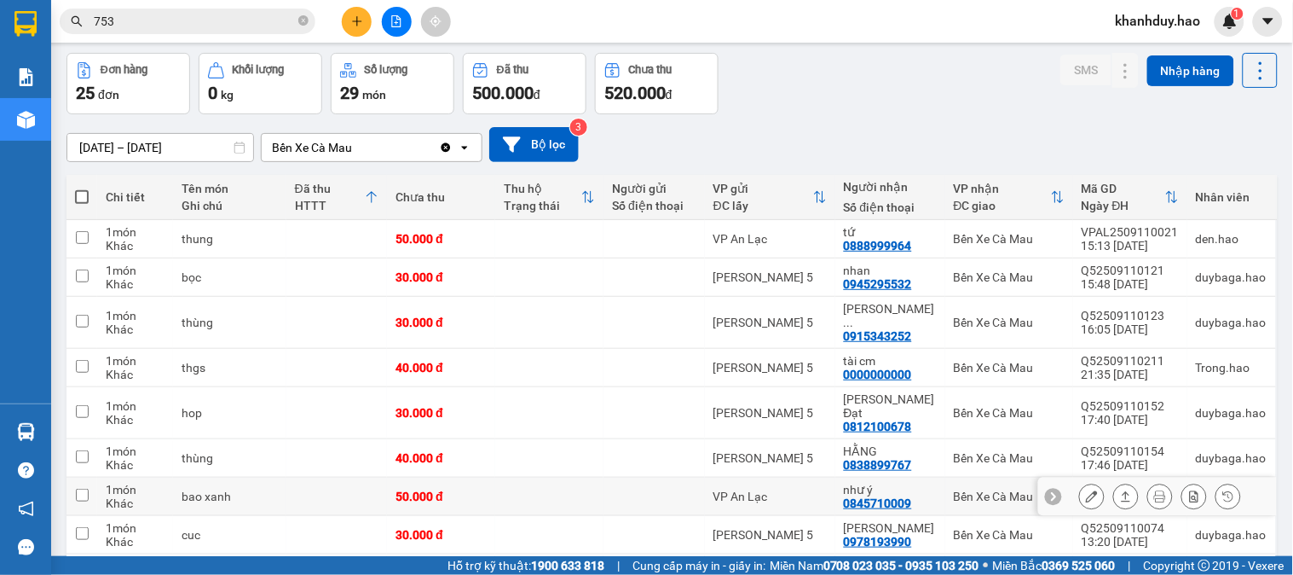
scroll to position [284, 0]
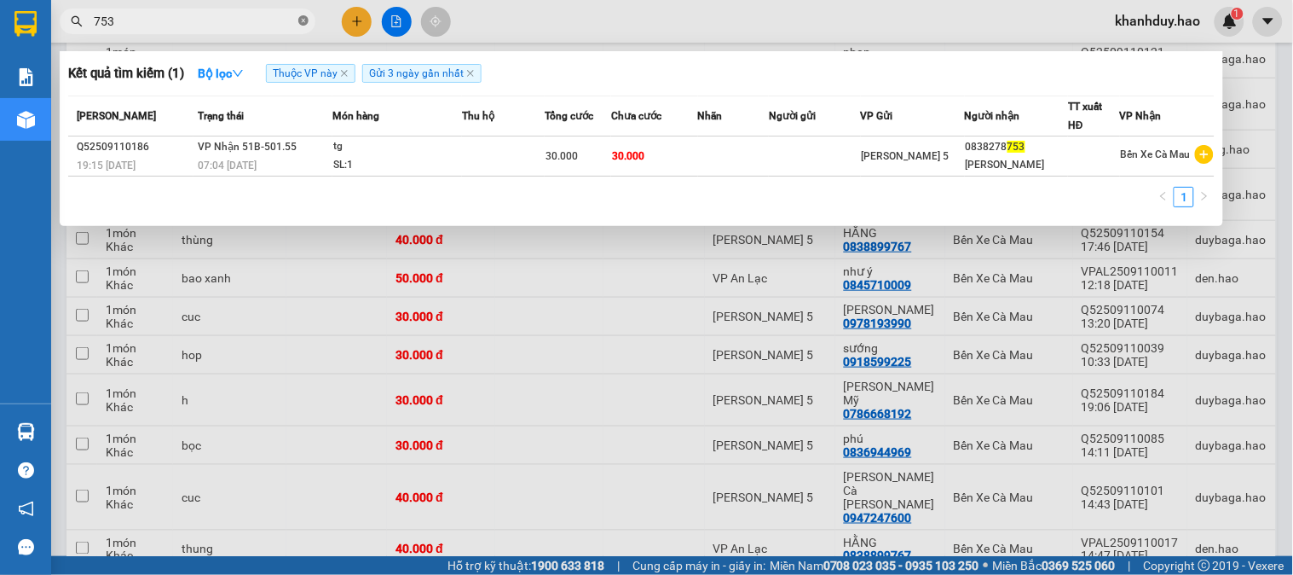
click at [303, 27] on span at bounding box center [303, 22] width 10 height 16
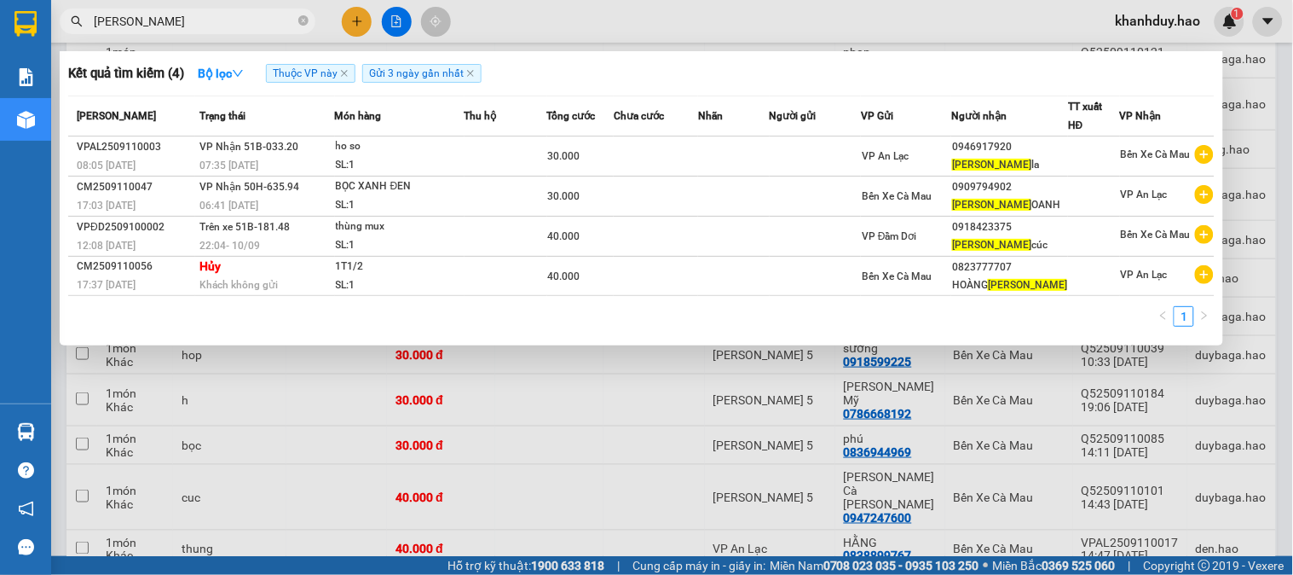
type input "kim"
